Goal: Find specific page/section: Find specific page/section

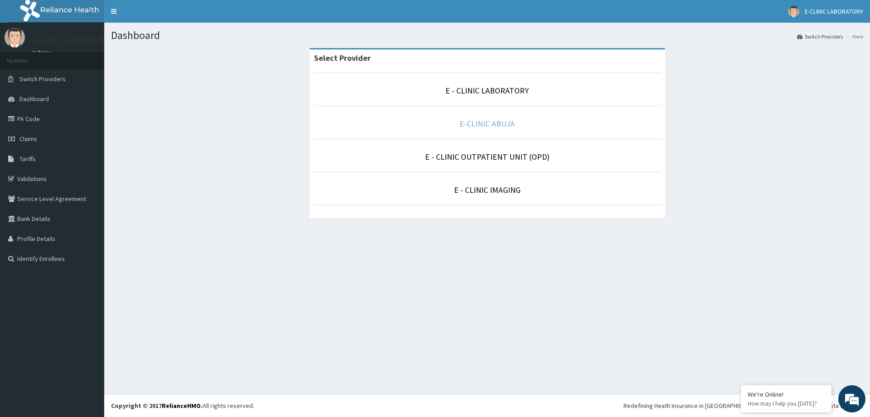
click at [496, 124] on link "E-CLINIC ABUJA" at bounding box center [487, 123] width 55 height 10
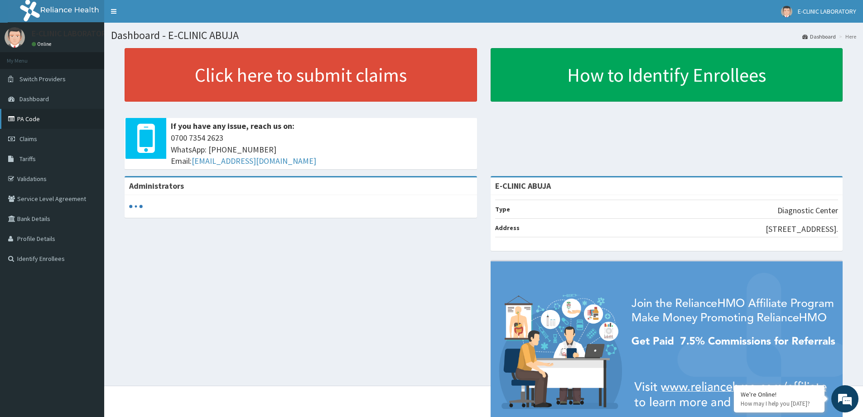
click at [31, 118] on link "PA Code" at bounding box center [52, 119] width 104 height 20
